Goal: Submit feedback/report problem

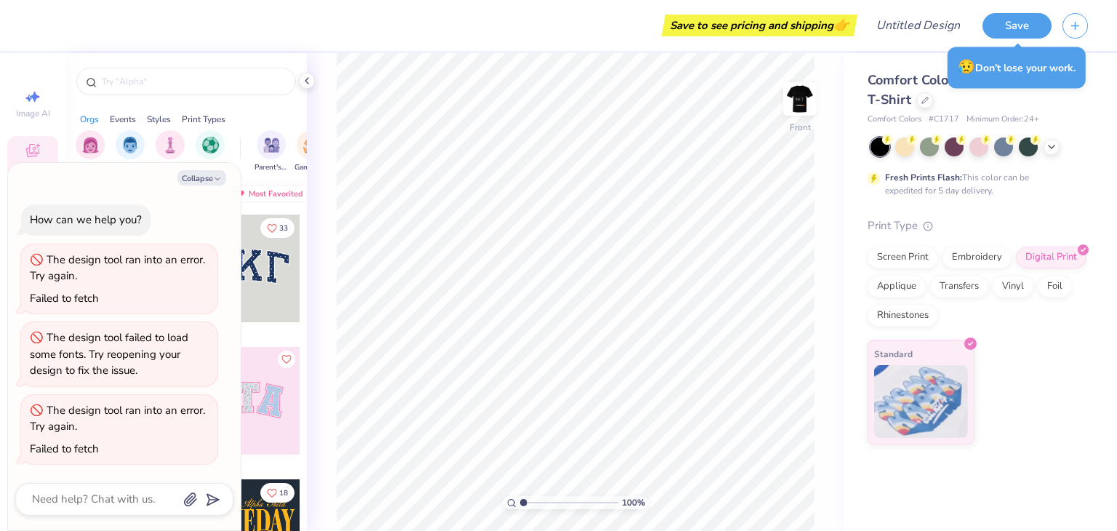
click at [305, 80] on polyline at bounding box center [306, 81] width 3 height 6
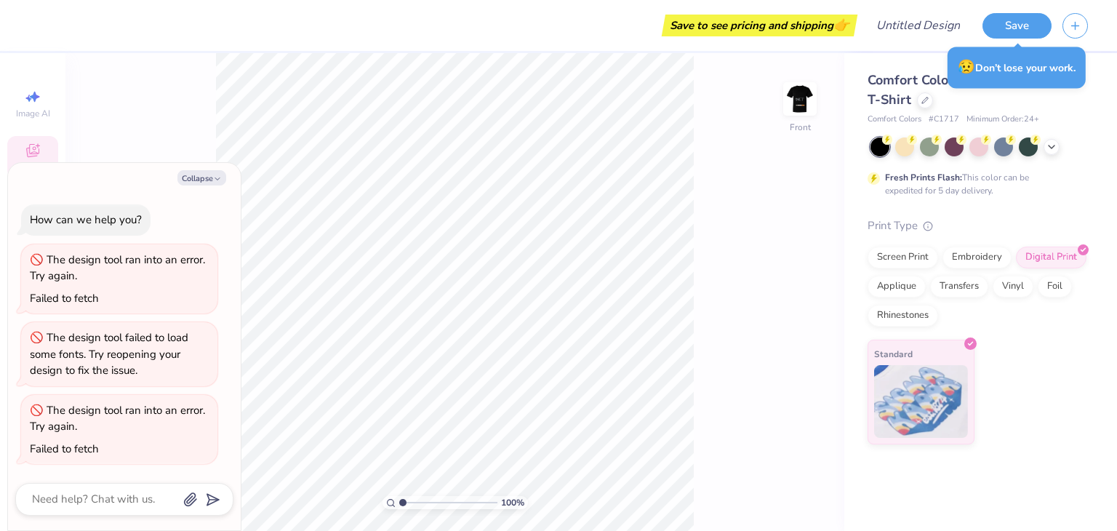
type textarea "x"
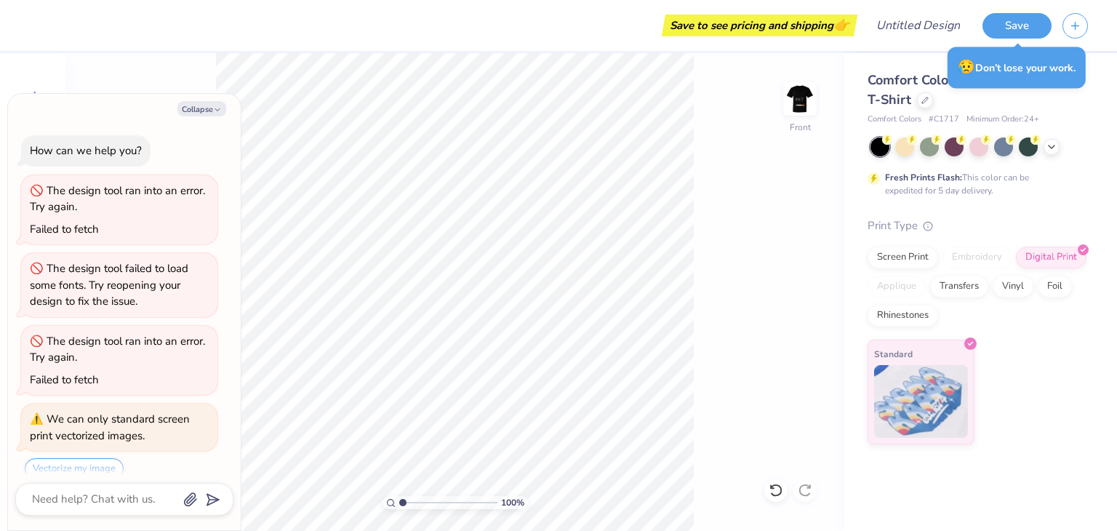
scroll to position [50, 0]
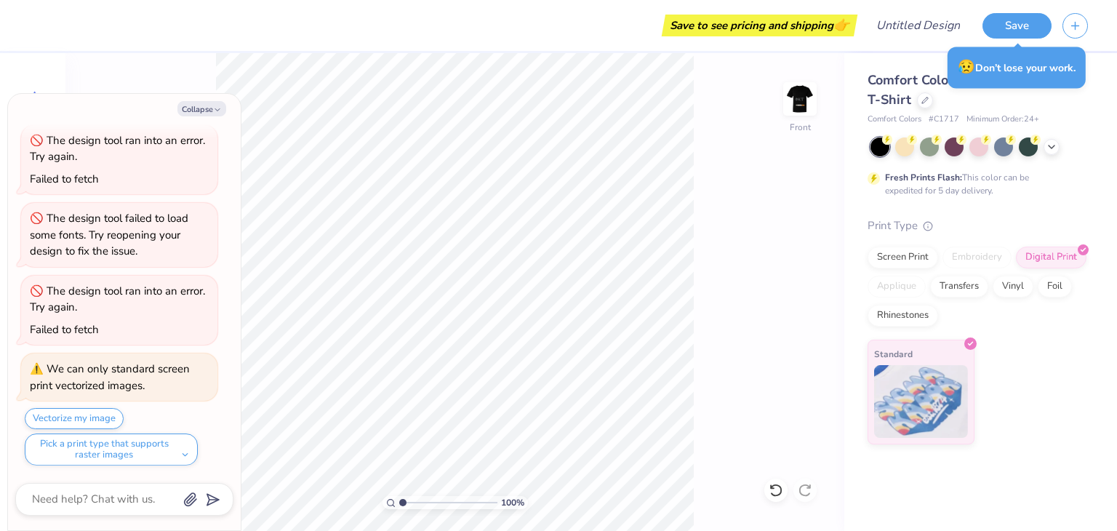
click at [215, 112] on icon "button" at bounding box center [217, 109] width 9 height 9
type textarea "x"
